Goal: Task Accomplishment & Management: Use online tool/utility

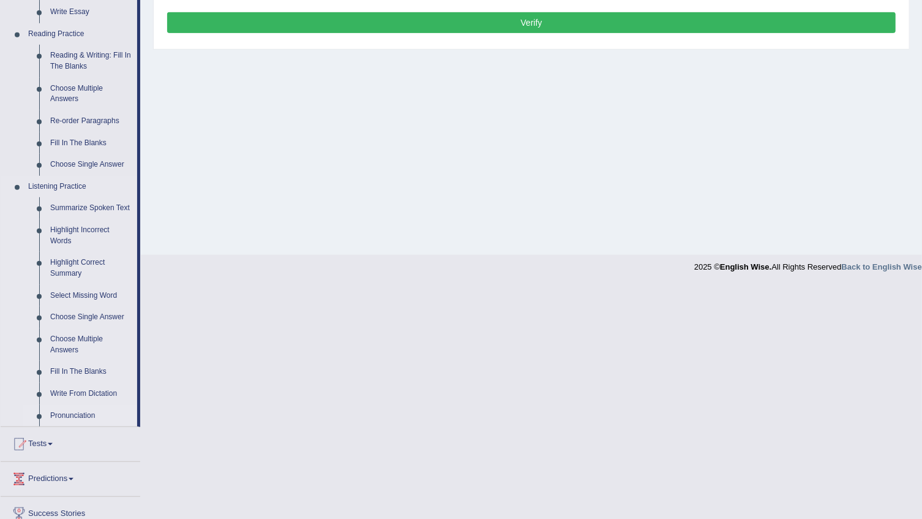
scroll to position [440, 0]
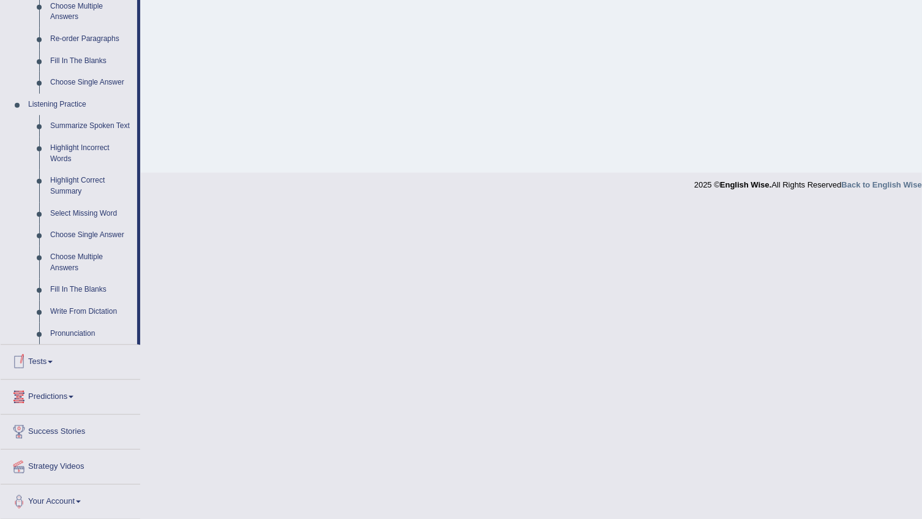
click at [51, 369] on link "Tests" at bounding box center [71, 360] width 140 height 31
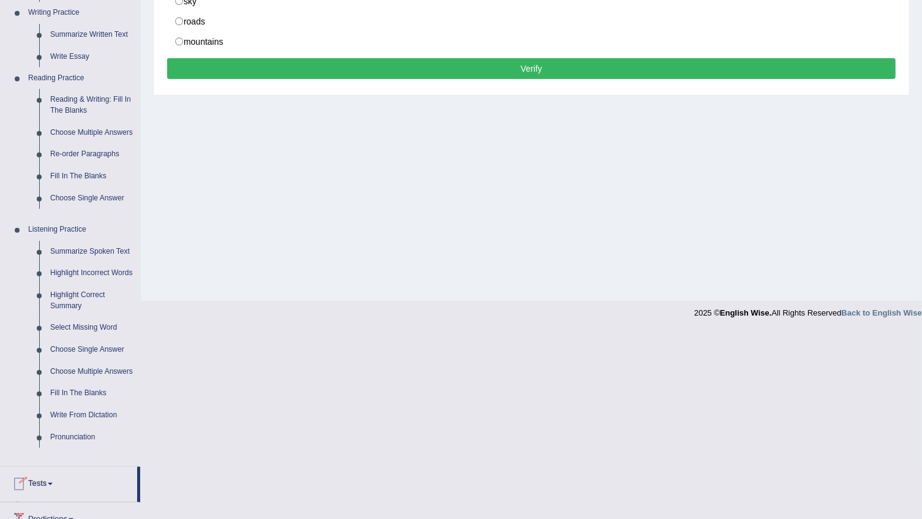
scroll to position [124, 0]
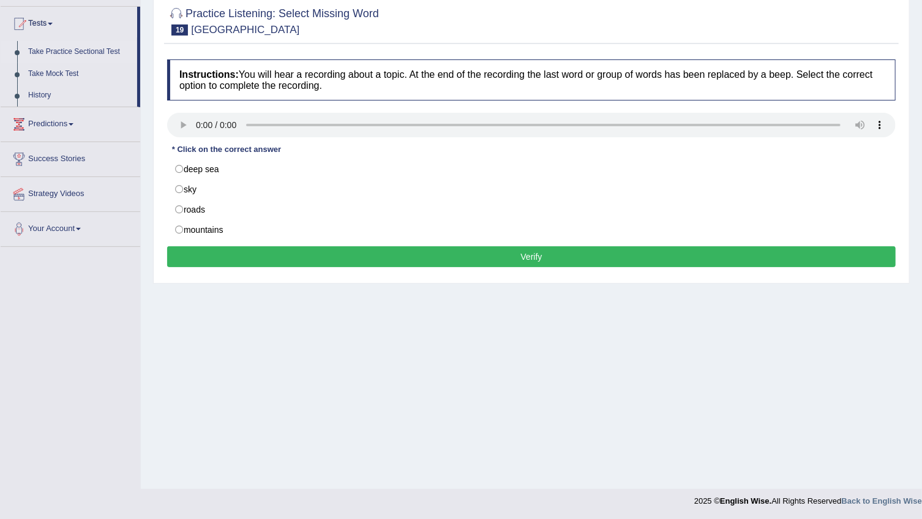
click at [73, 47] on link "Take Practice Sectional Test" at bounding box center [80, 52] width 115 height 22
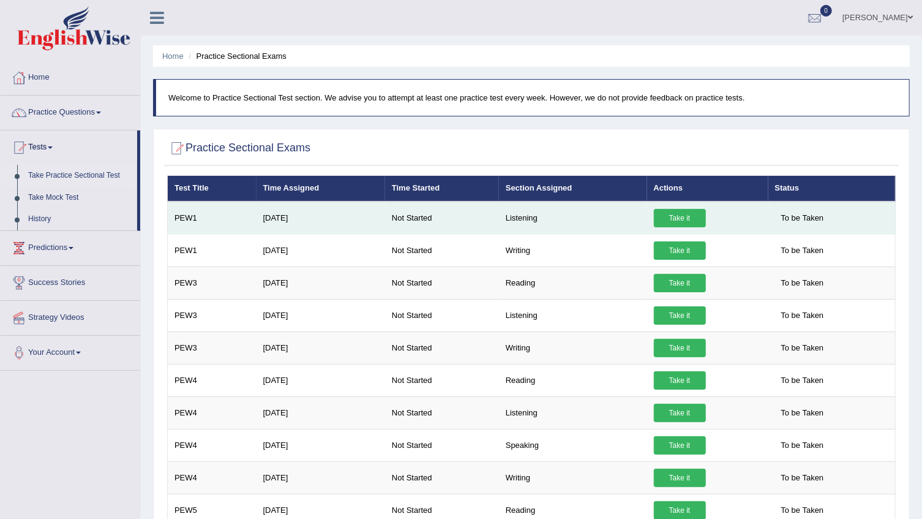
click at [671, 213] on link "Take it" at bounding box center [680, 218] width 52 height 18
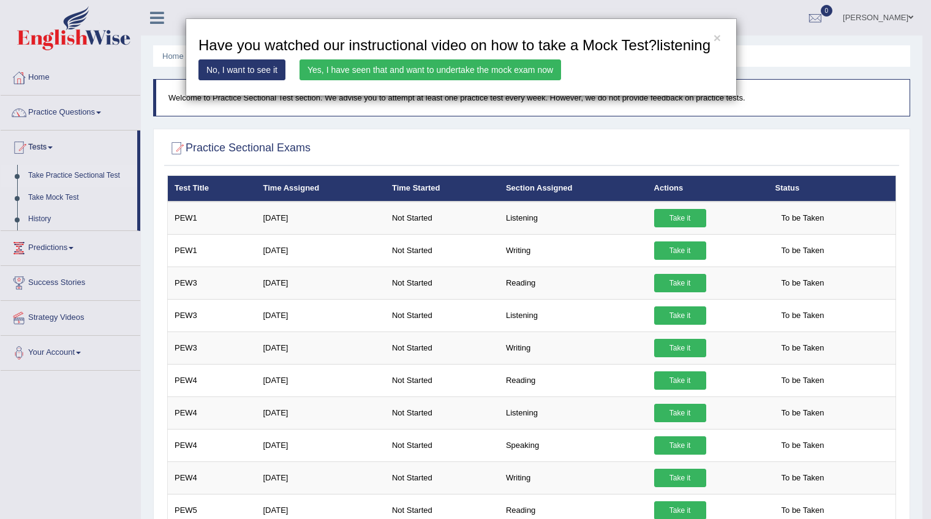
click at [349, 73] on link "Yes, I have seen that and want to undertake the mock exam now" at bounding box center [431, 69] width 262 height 21
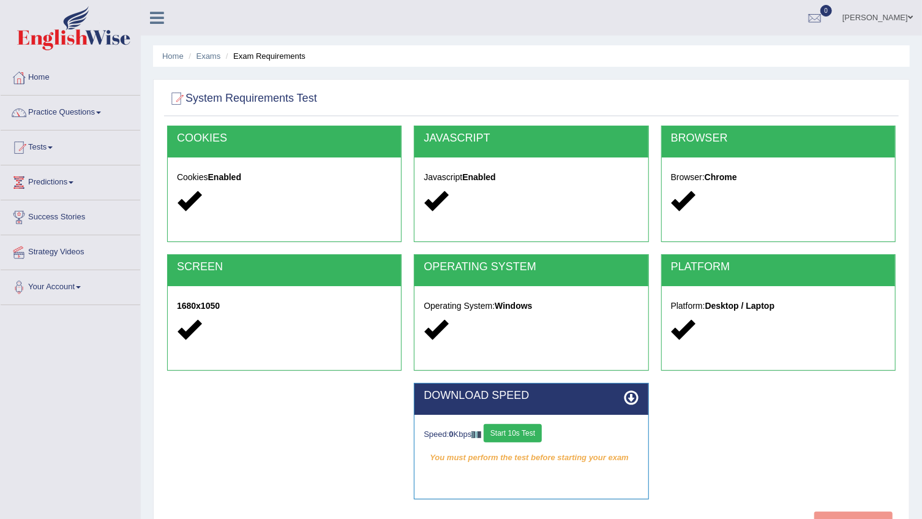
click at [537, 435] on button "Start 10s Test" at bounding box center [513, 433] width 58 height 18
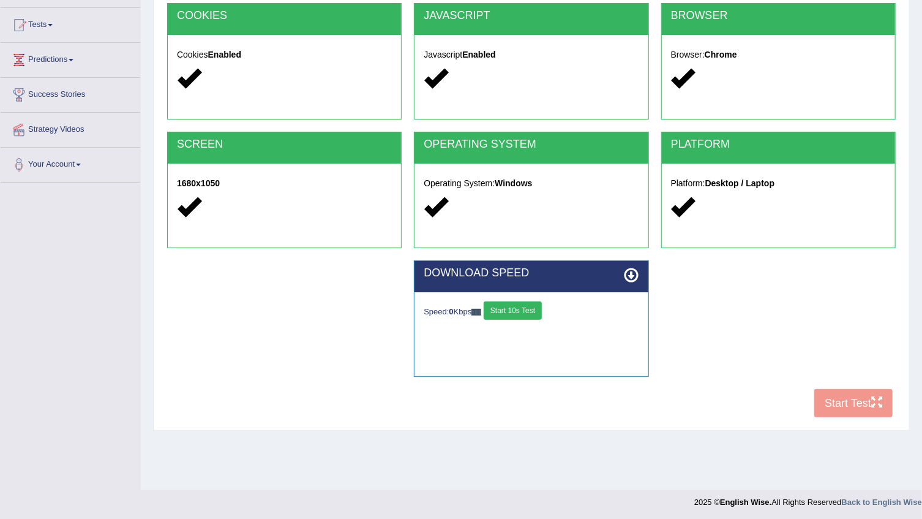
scroll to position [124, 0]
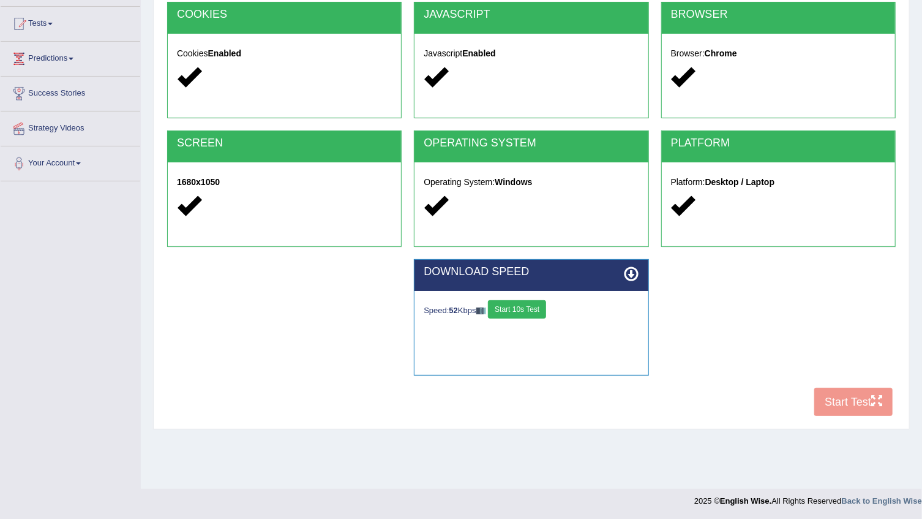
click at [521, 313] on button "Start 10s Test" at bounding box center [517, 309] width 58 height 18
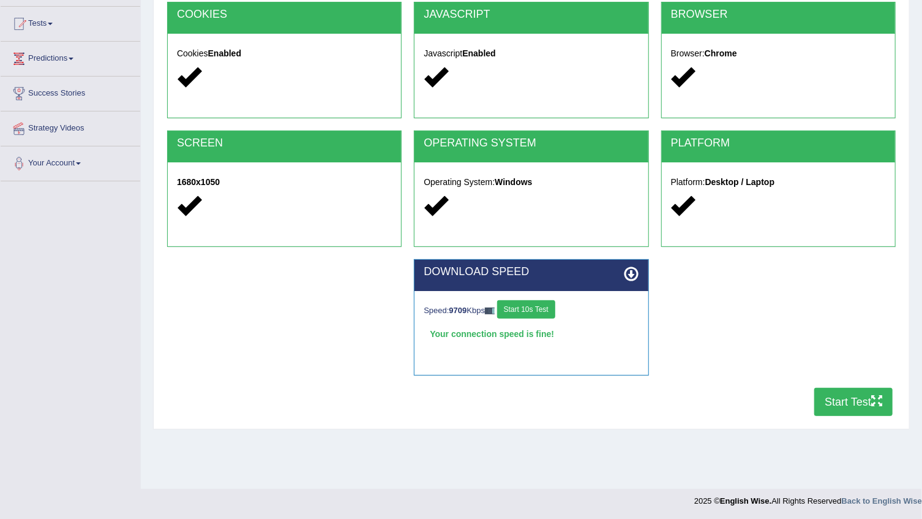
click at [880, 396] on icon "button" at bounding box center [877, 400] width 11 height 11
click at [872, 401] on icon "button" at bounding box center [877, 400] width 11 height 11
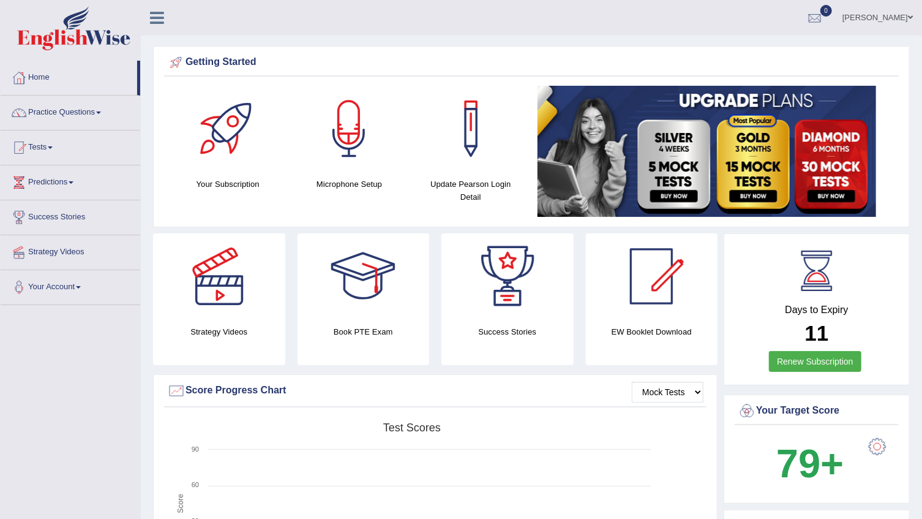
click at [824, 27] on div at bounding box center [815, 18] width 18 height 18
click at [775, 45] on link "See All Alerts" at bounding box center [741, 51] width 68 height 13
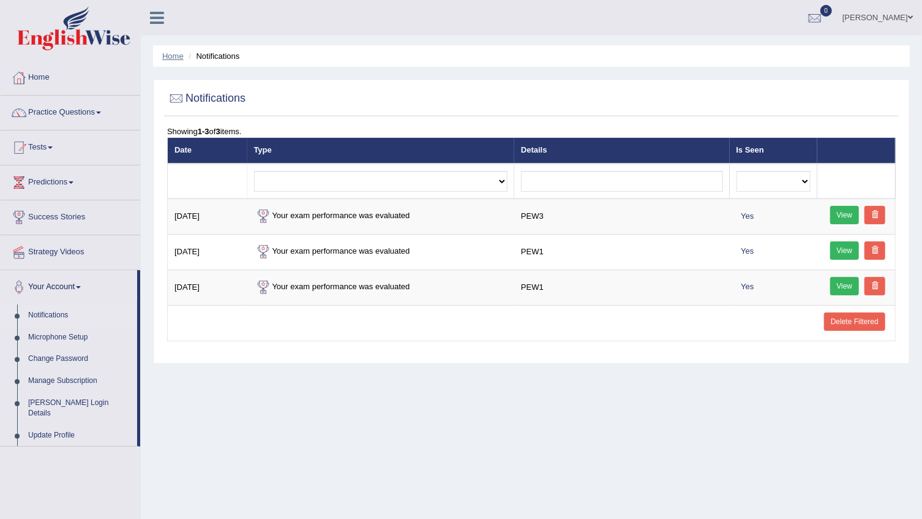
click at [176, 56] on link "Home" at bounding box center [172, 55] width 21 height 9
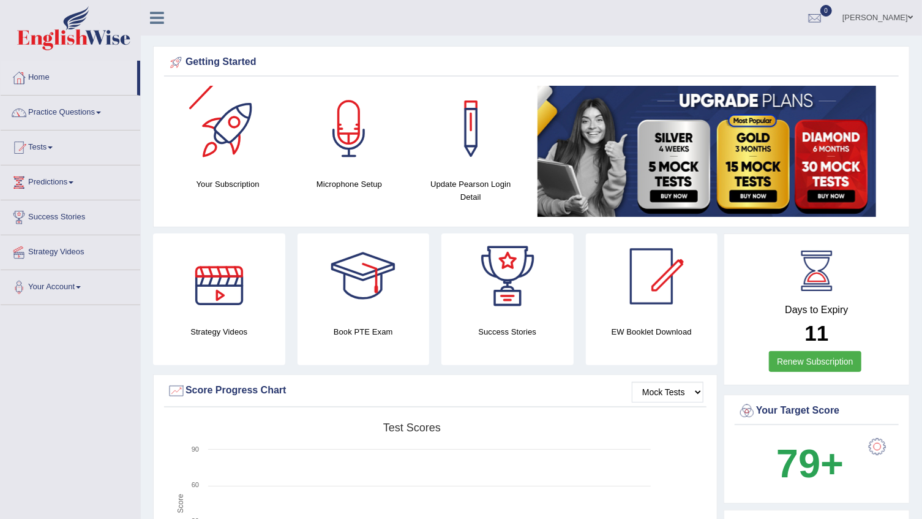
click at [235, 290] on div at bounding box center [219, 276] width 86 height 86
